Goal: Find specific page/section: Find specific page/section

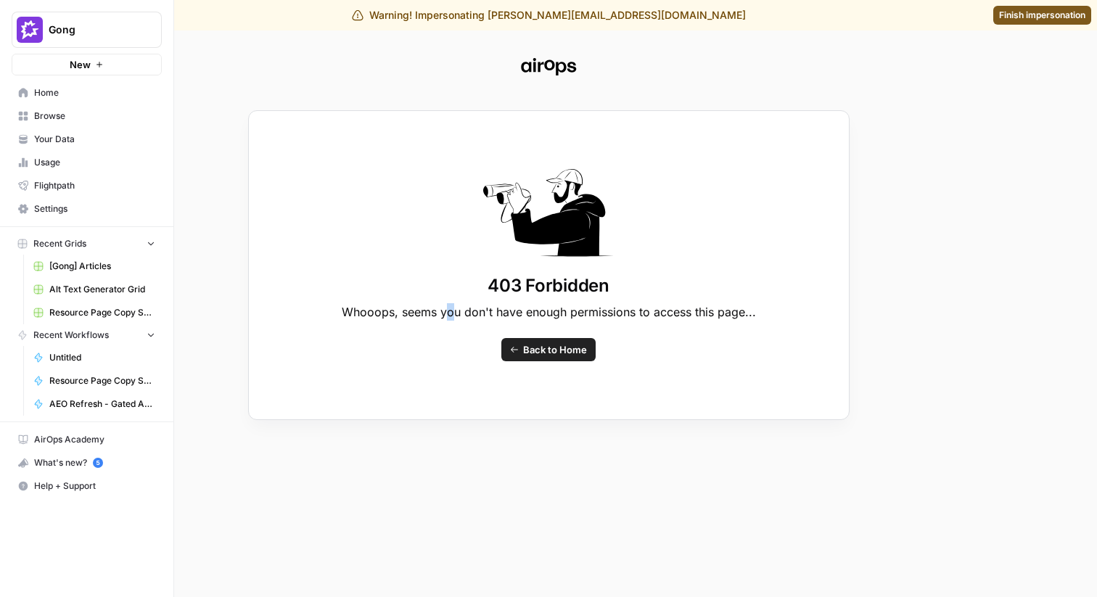
click at [449, 317] on p "Whooops, seems you don't have enough permissions to access this page..." at bounding box center [549, 311] width 414 height 17
click at [65, 293] on div "403 Forbidden Whooops, seems you don't have enough permissions to access this p…" at bounding box center [548, 298] width 1097 height 597
click at [63, 135] on div "403 Forbidden Whooops, seems you don't have enough permissions to access this p…" at bounding box center [548, 298] width 1097 height 597
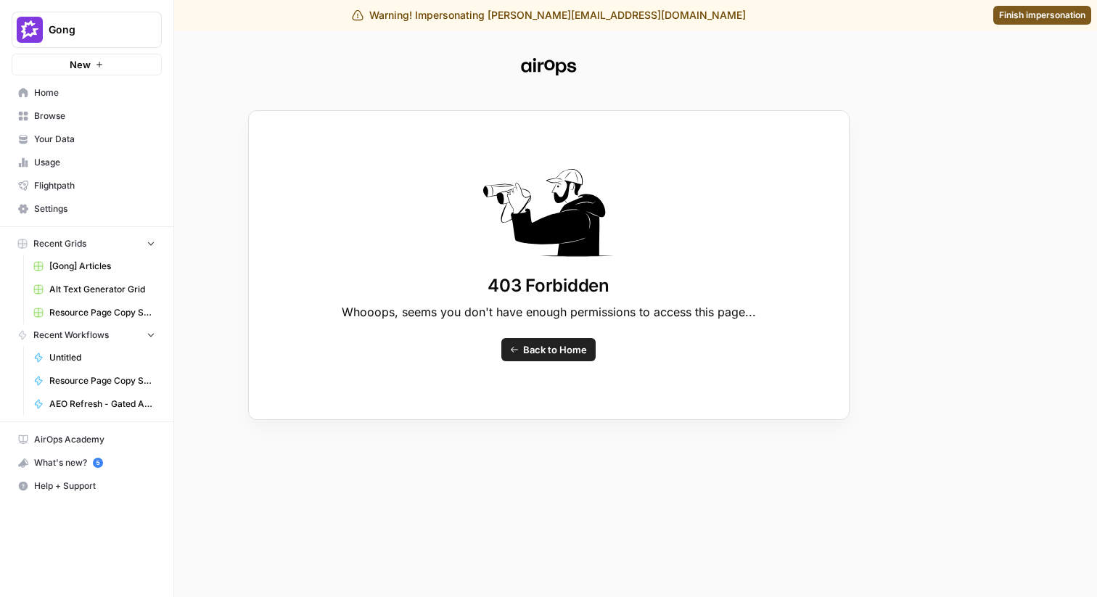
click at [54, 138] on div "403 Forbidden Whooops, seems you don't have enough permissions to access this p…" at bounding box center [548, 298] width 1097 height 597
click at [72, 147] on div "403 Forbidden Whooops, seems you don't have enough permissions to access this p…" at bounding box center [548, 298] width 1097 height 597
click at [61, 137] on div "403 Forbidden Whooops, seems you don't have enough permissions to access this p…" at bounding box center [548, 298] width 1097 height 597
click at [45, 137] on div "403 Forbidden Whooops, seems you don't have enough permissions to access this p…" at bounding box center [548, 298] width 1097 height 597
click at [1007, 15] on div "403 Forbidden Whooops, seems you don't have enough permissions to access this p…" at bounding box center [548, 298] width 1097 height 597
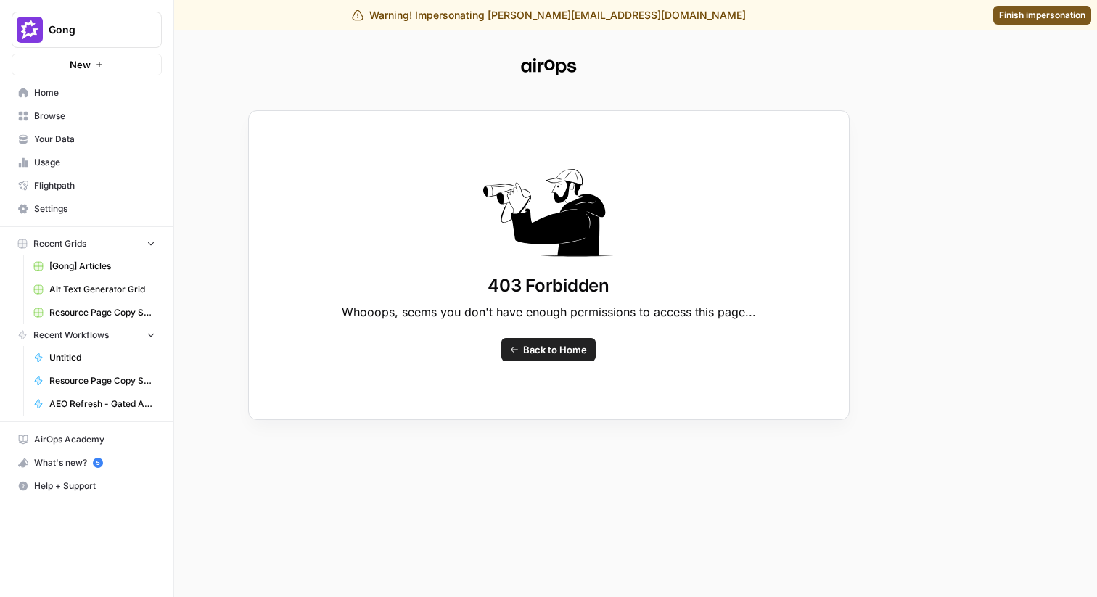
click at [68, 373] on div "403 Forbidden Whooops, seems you don't have enough permissions to access this p…" at bounding box center [548, 298] width 1097 height 597
click at [94, 112] on div "403 Forbidden Whooops, seems you don't have enough permissions to access this p…" at bounding box center [548, 298] width 1097 height 597
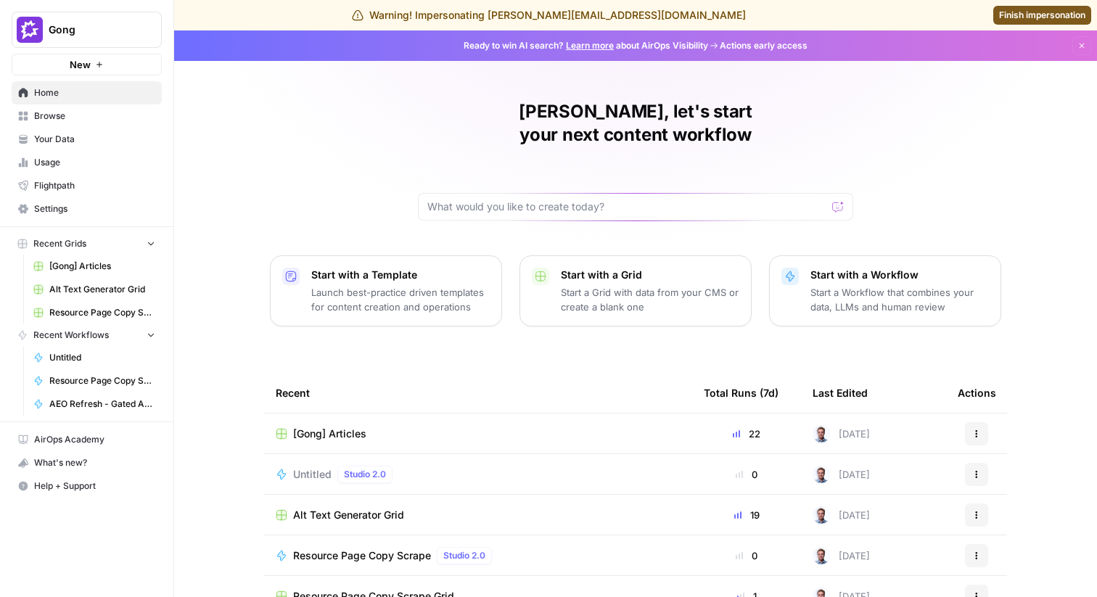
click at [1020, 15] on span "Finish impersonation" at bounding box center [1042, 15] width 86 height 13
